Goal: Information Seeking & Learning: Learn about a topic

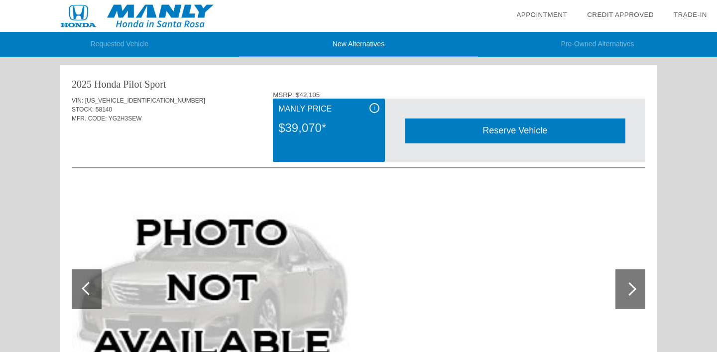
scroll to position [356, 0]
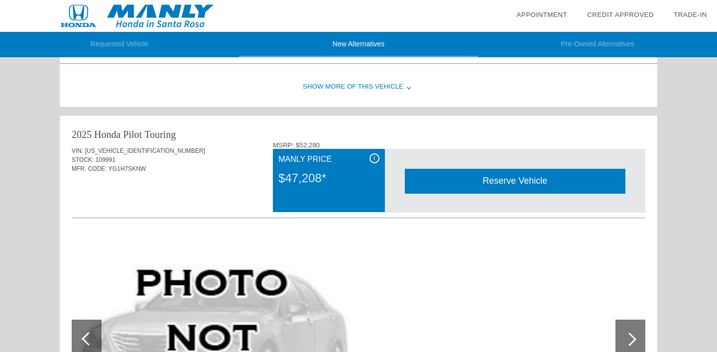
click at [466, 183] on div "Reserve Vehicle" at bounding box center [515, 181] width 221 height 24
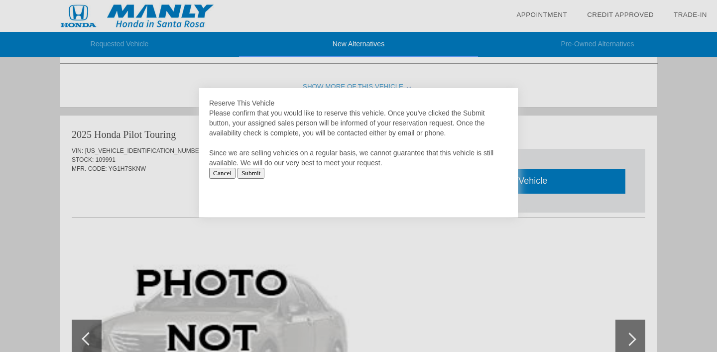
click at [537, 116] on div at bounding box center [358, 176] width 717 height 352
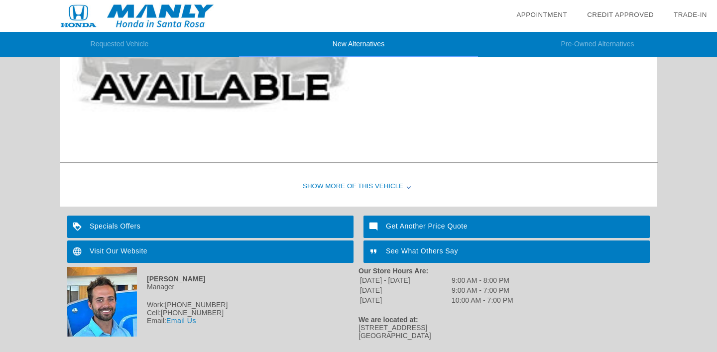
scroll to position [1093, 0]
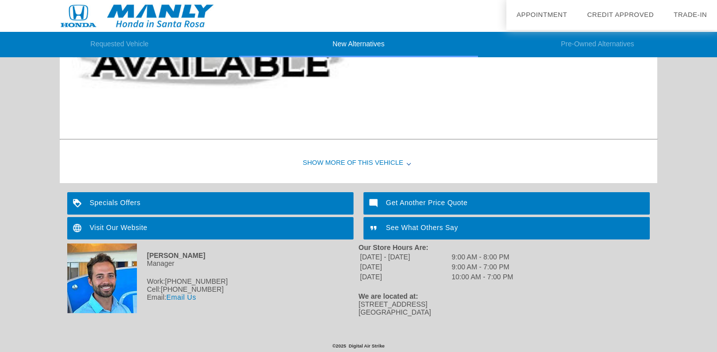
click at [146, 21] on img at bounding box center [137, 16] width 274 height 32
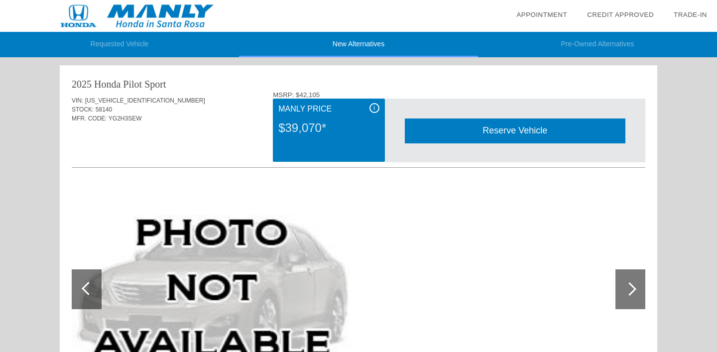
click at [305, 139] on div "$39,070*" at bounding box center [328, 128] width 101 height 26
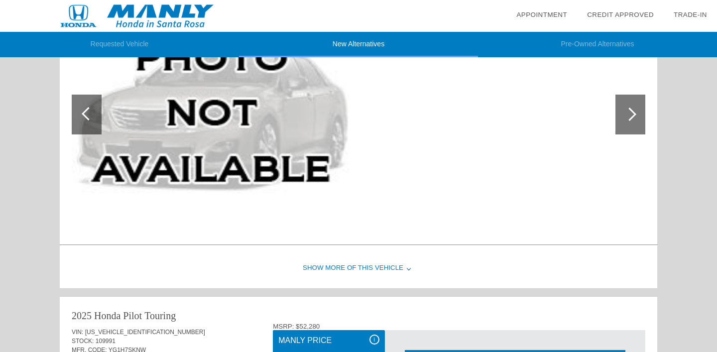
scroll to position [202, 0]
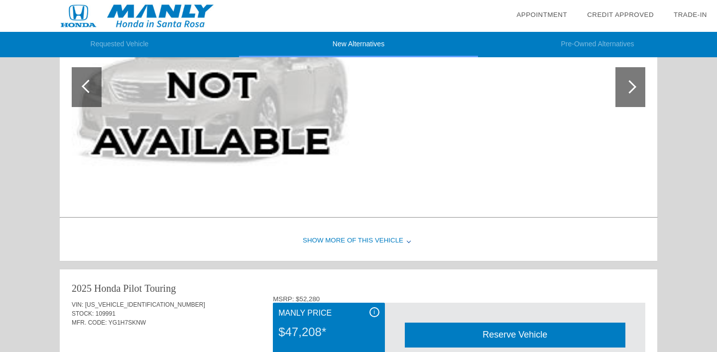
click at [630, 91] on div at bounding box center [629, 86] width 13 height 13
click at [367, 242] on div "Show More of this Vehicle" at bounding box center [358, 241] width 597 height 40
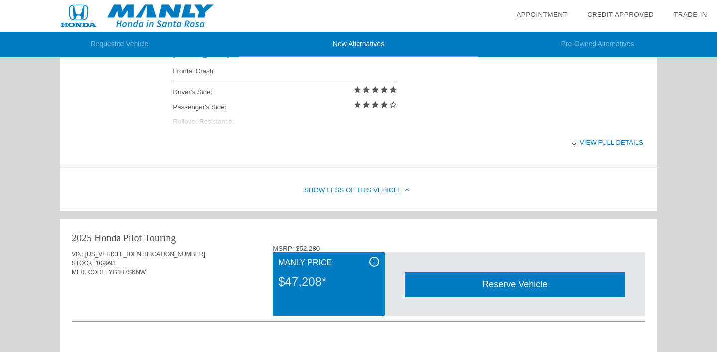
scroll to position [484, 0]
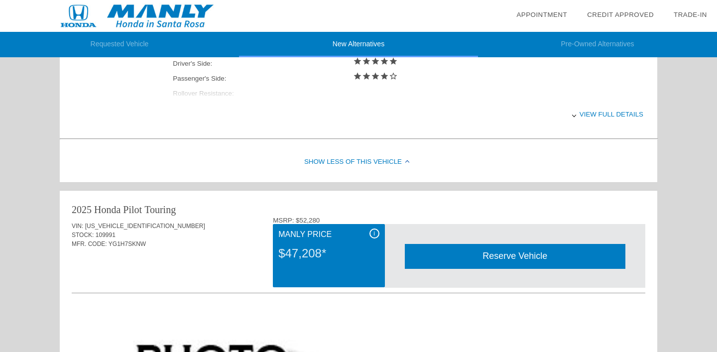
click at [600, 115] on div "View full details" at bounding box center [408, 114] width 471 height 24
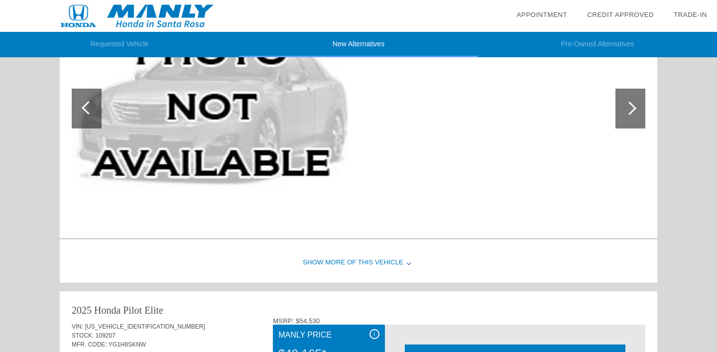
scroll to position [792, 0]
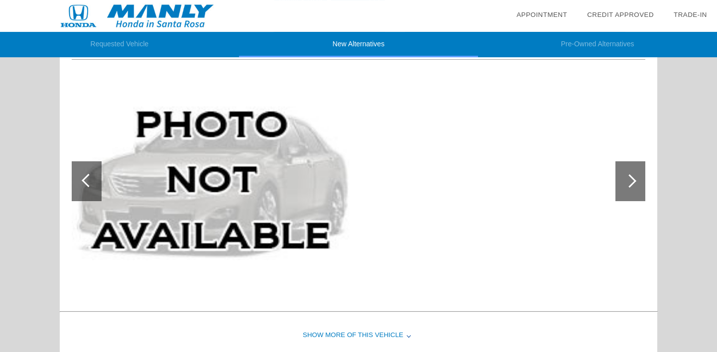
scroll to position [516, 0]
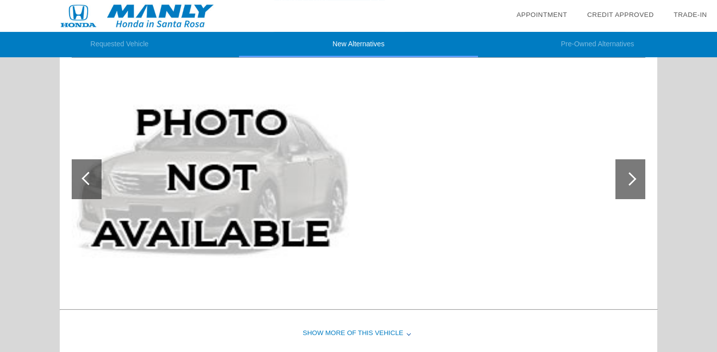
click at [637, 181] on div at bounding box center [630, 179] width 30 height 40
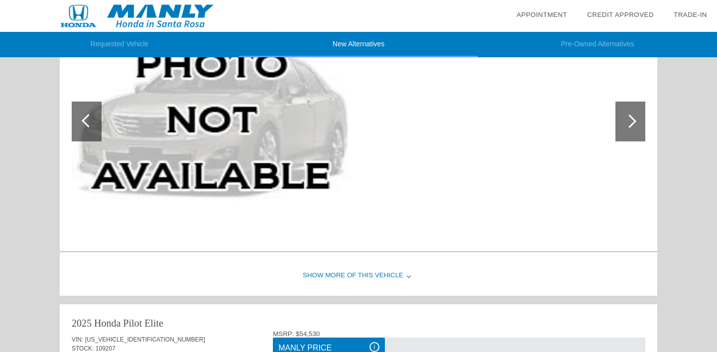
scroll to position [584, 0]
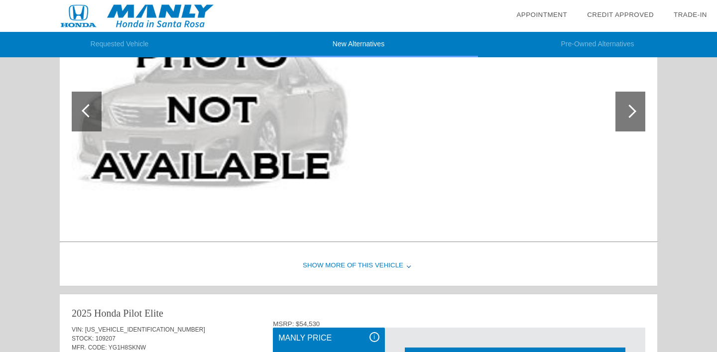
click at [359, 262] on div "Show More of this Vehicle" at bounding box center [358, 266] width 597 height 40
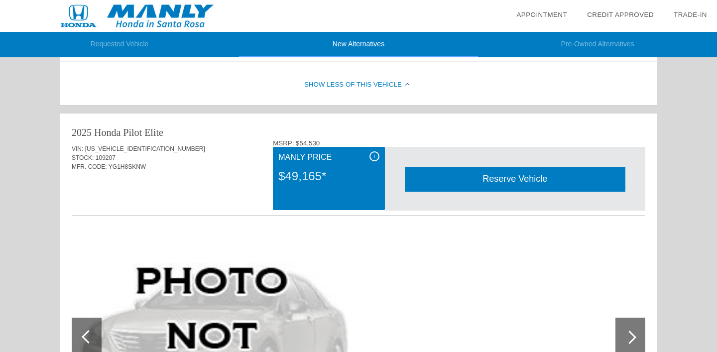
scroll to position [1080, 0]
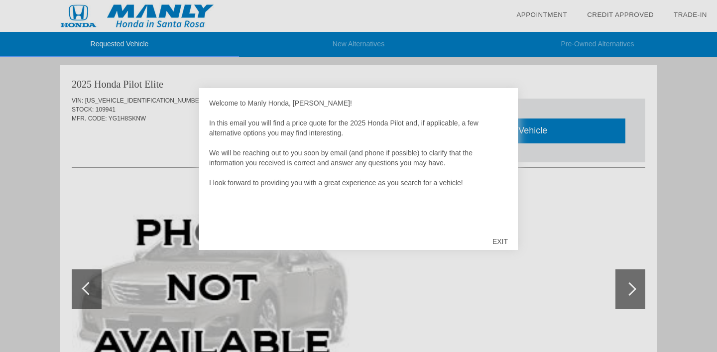
click at [498, 238] on div "EXIT" at bounding box center [499, 242] width 35 height 30
